Goal: Navigation & Orientation: Find specific page/section

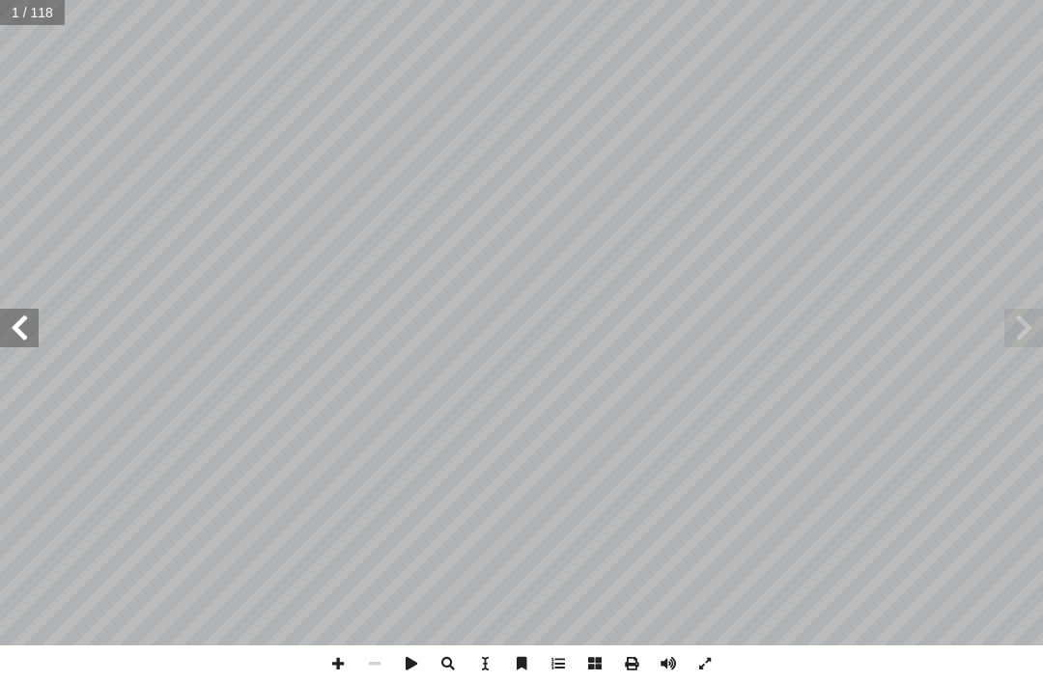
click at [14, 321] on span at bounding box center [19, 328] width 39 height 39
click at [1025, 320] on span at bounding box center [1023, 328] width 39 height 39
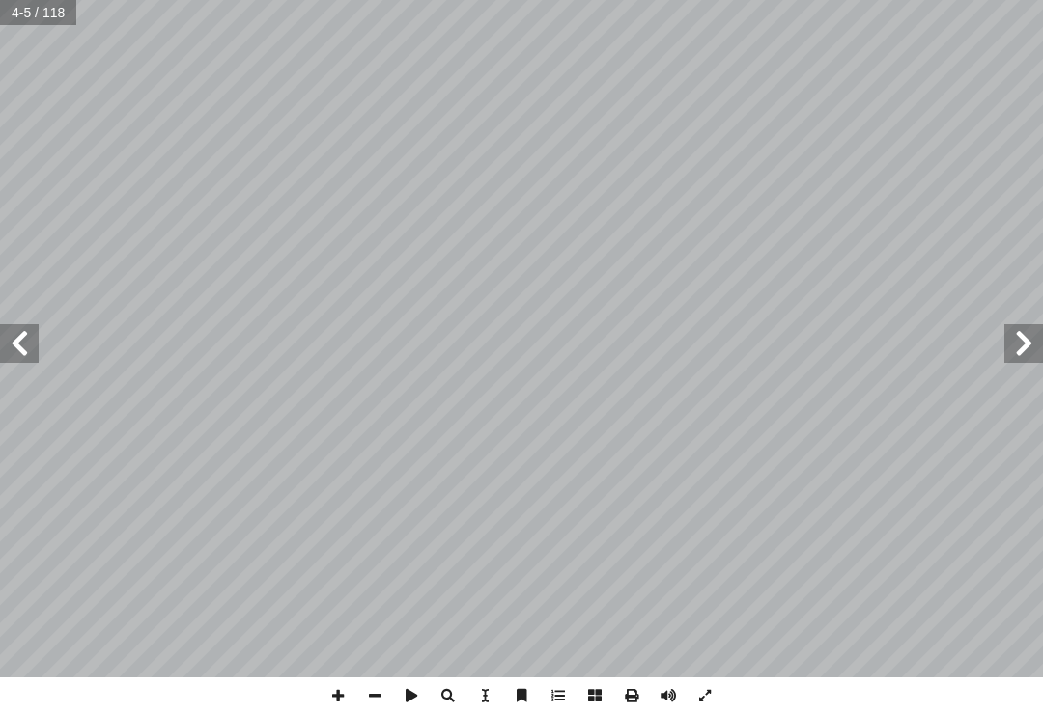
click at [17, 336] on span at bounding box center [19, 343] width 39 height 39
click at [27, 338] on span at bounding box center [19, 343] width 39 height 39
click at [1030, 348] on span at bounding box center [1023, 343] width 39 height 39
click at [1037, 350] on span at bounding box center [1023, 343] width 39 height 39
click at [1031, 348] on span at bounding box center [1023, 343] width 39 height 39
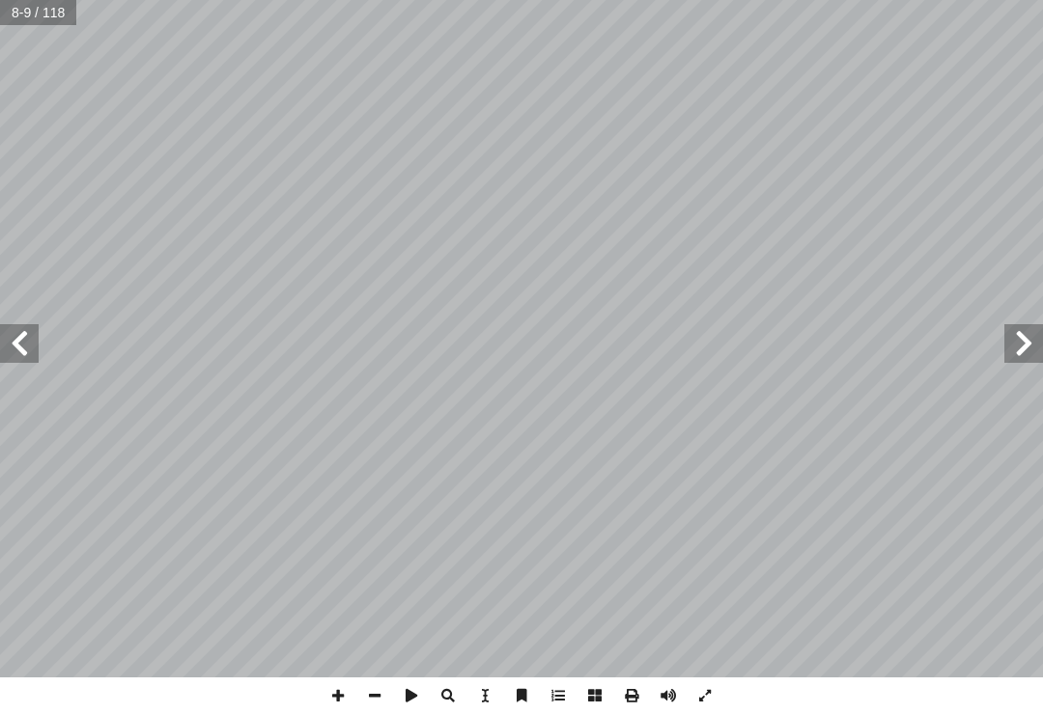
click at [1037, 343] on span at bounding box center [1023, 343] width 39 height 39
